Goal: Transaction & Acquisition: Purchase product/service

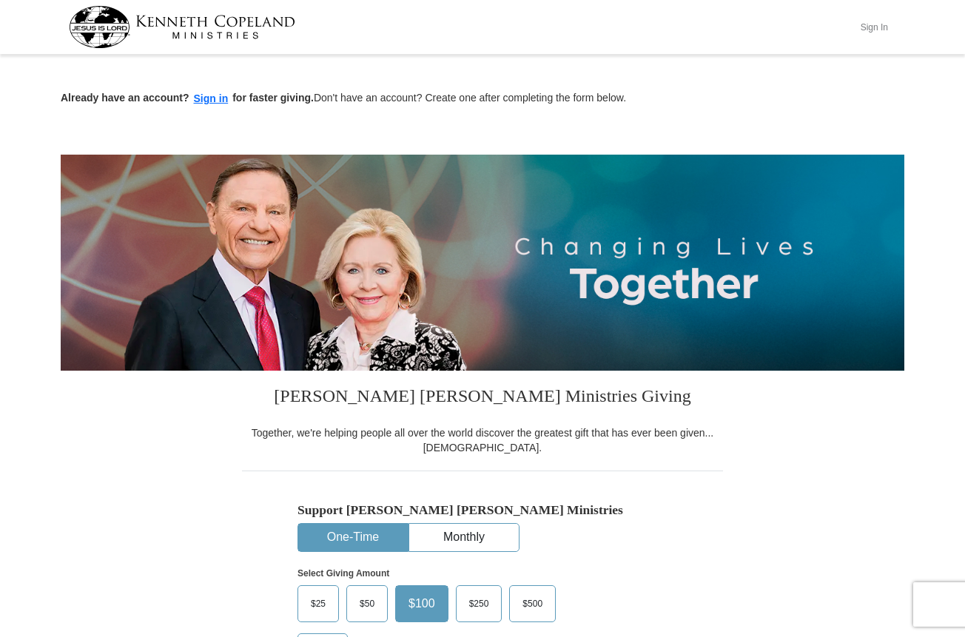
click at [881, 24] on button "Sign In" at bounding box center [873, 27] width 44 height 23
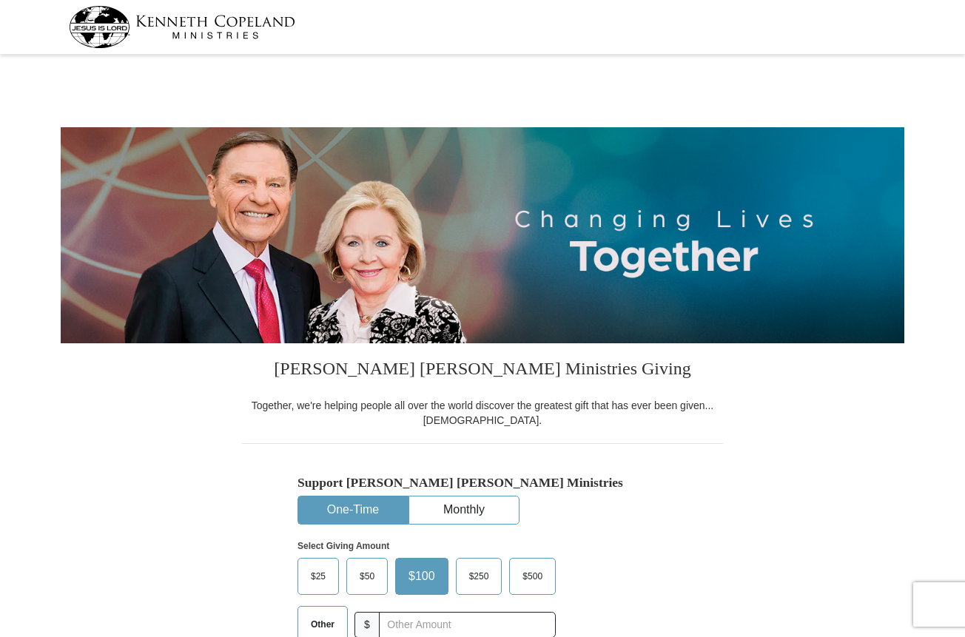
select select "OR"
drag, startPoint x: 371, startPoint y: 577, endPoint x: 708, endPoint y: 153, distance: 541.2
click at [373, 576] on span "$50" at bounding box center [367, 576] width 30 height 22
click at [0, 0] on input "$50" at bounding box center [0, 0] width 0 height 0
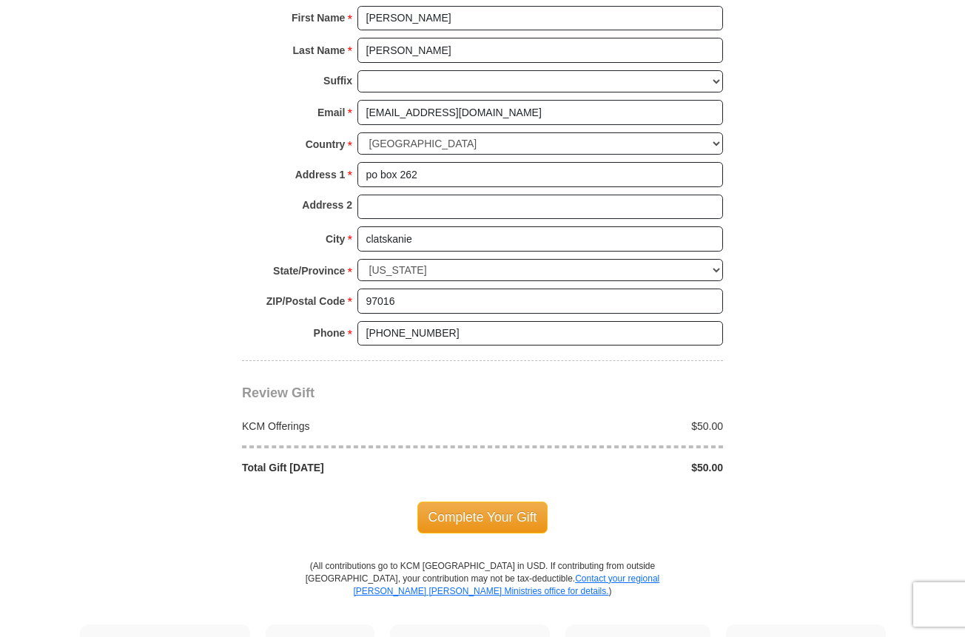
scroll to position [1034, 0]
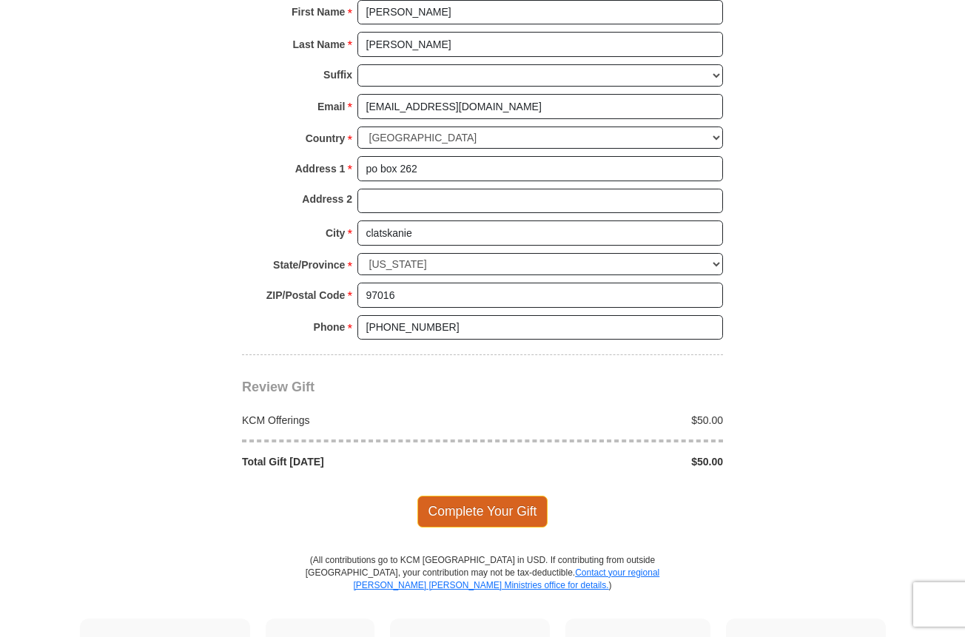
click at [511, 496] on span "Complete Your Gift" at bounding box center [482, 511] width 131 height 31
